Goal: Find specific page/section: Find specific page/section

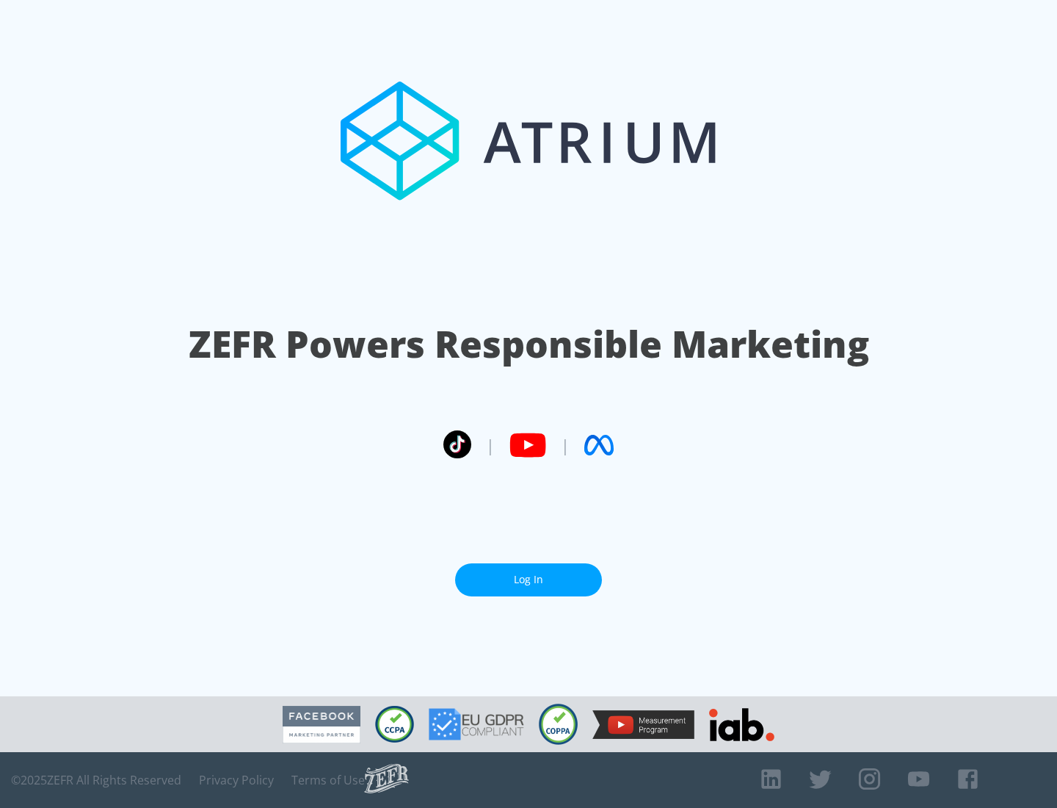
click at [529, 579] on link "Log In" at bounding box center [528, 579] width 147 height 33
